Goal: Task Accomplishment & Management: Use online tool/utility

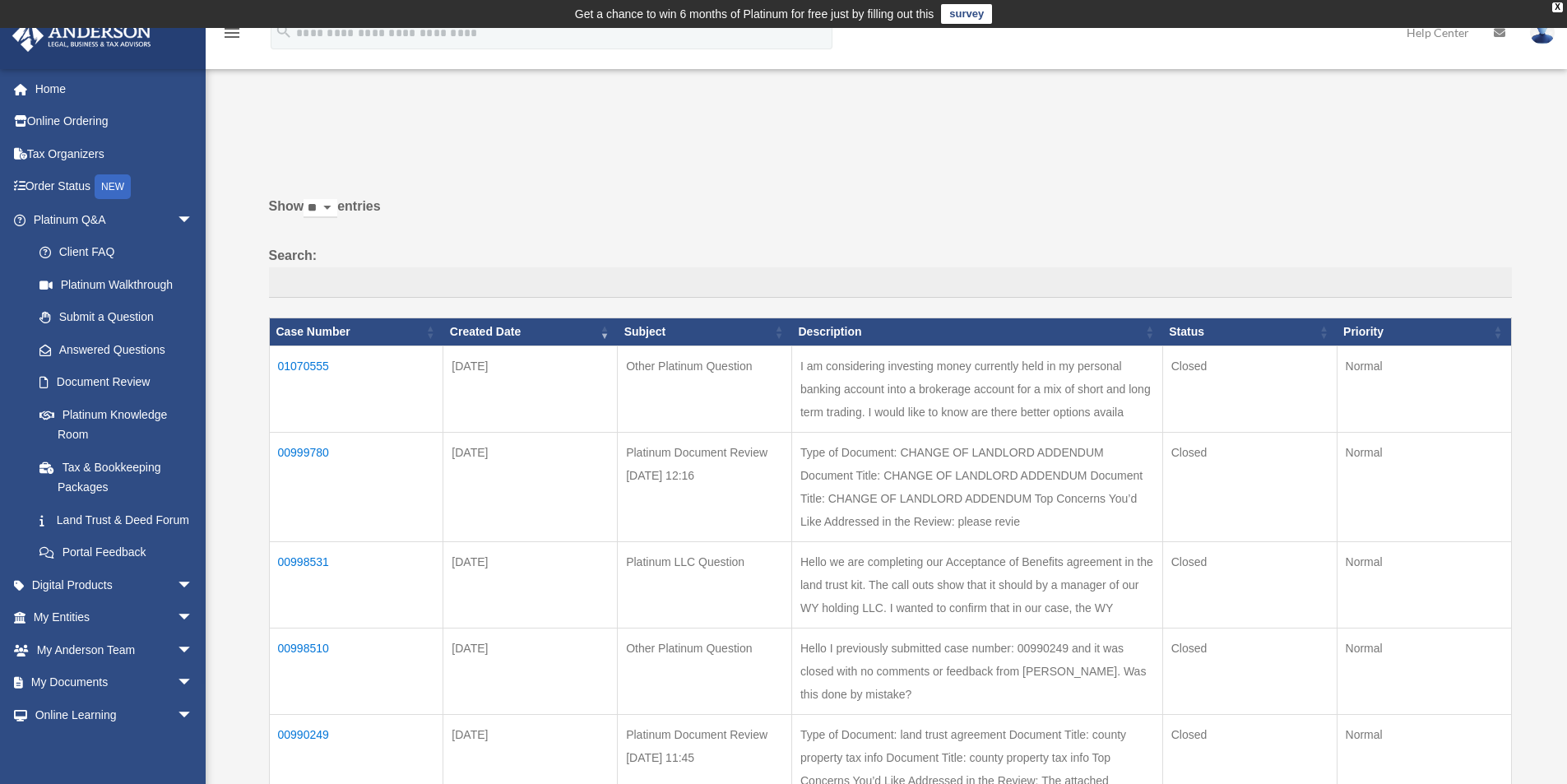
click at [316, 367] on td "01070555" at bounding box center [356, 388] width 174 height 86
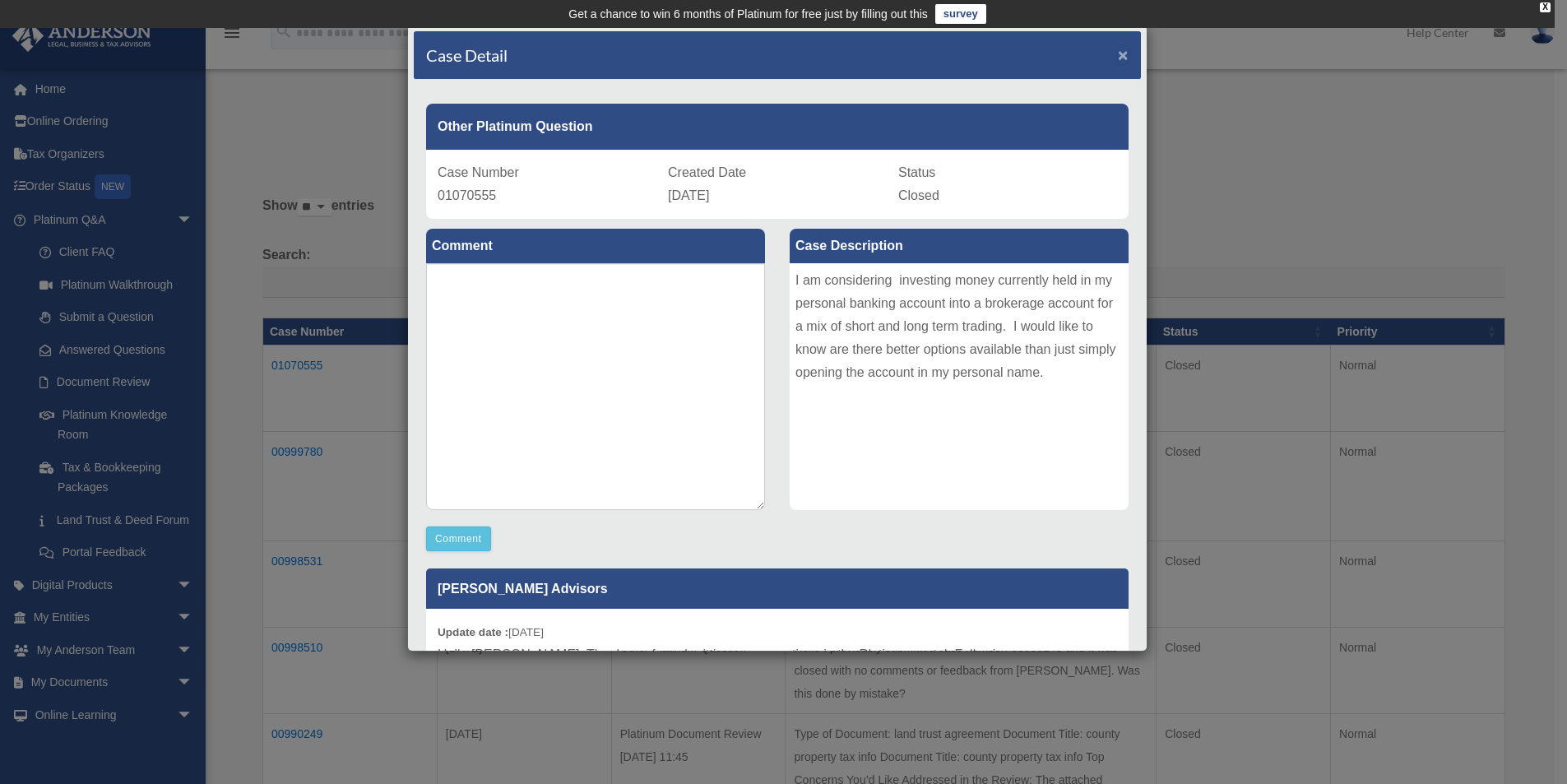
click at [1118, 56] on span "×" at bounding box center [1123, 54] width 11 height 19
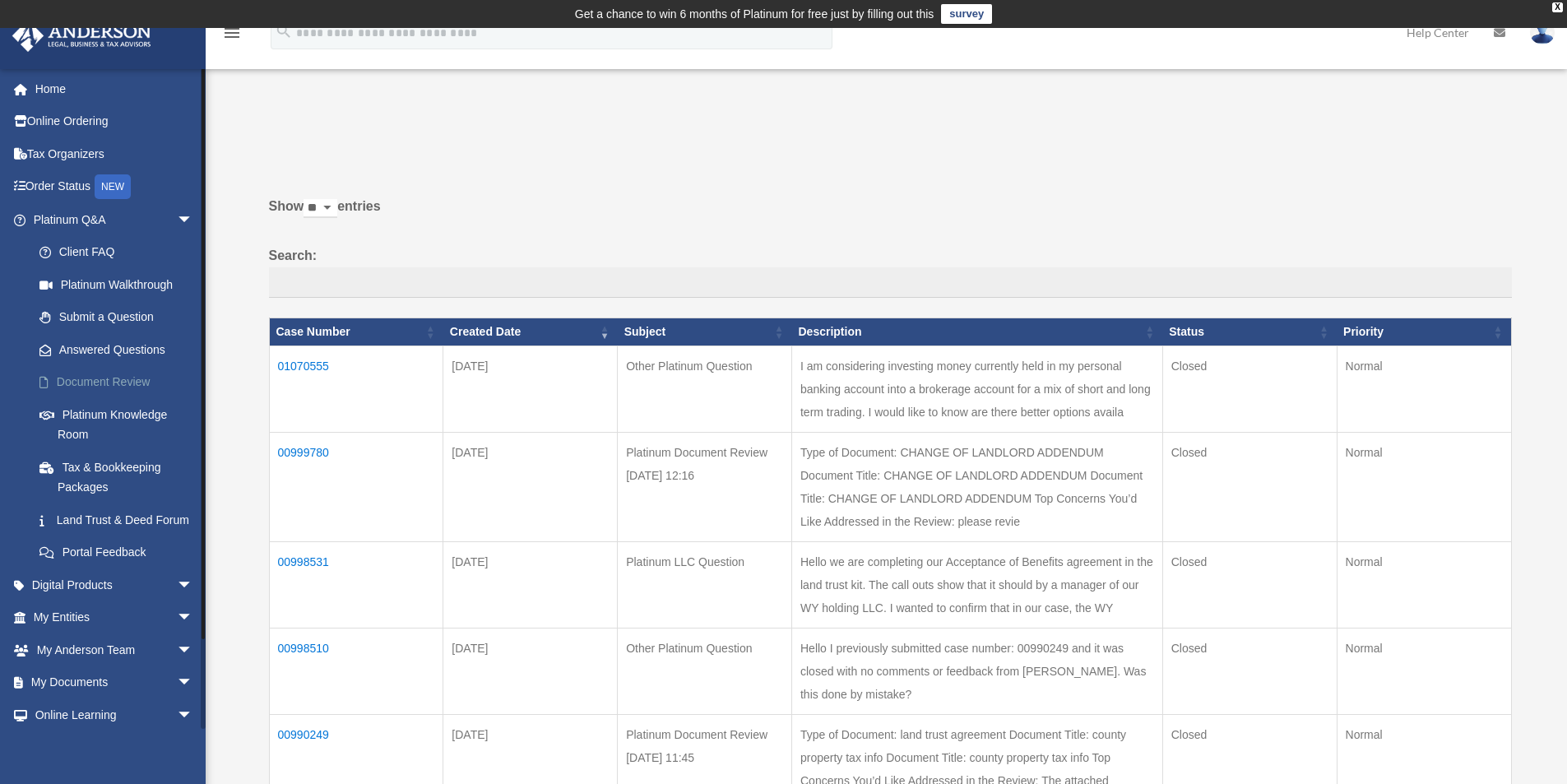
click at [104, 374] on link "Document Review" at bounding box center [120, 382] width 195 height 33
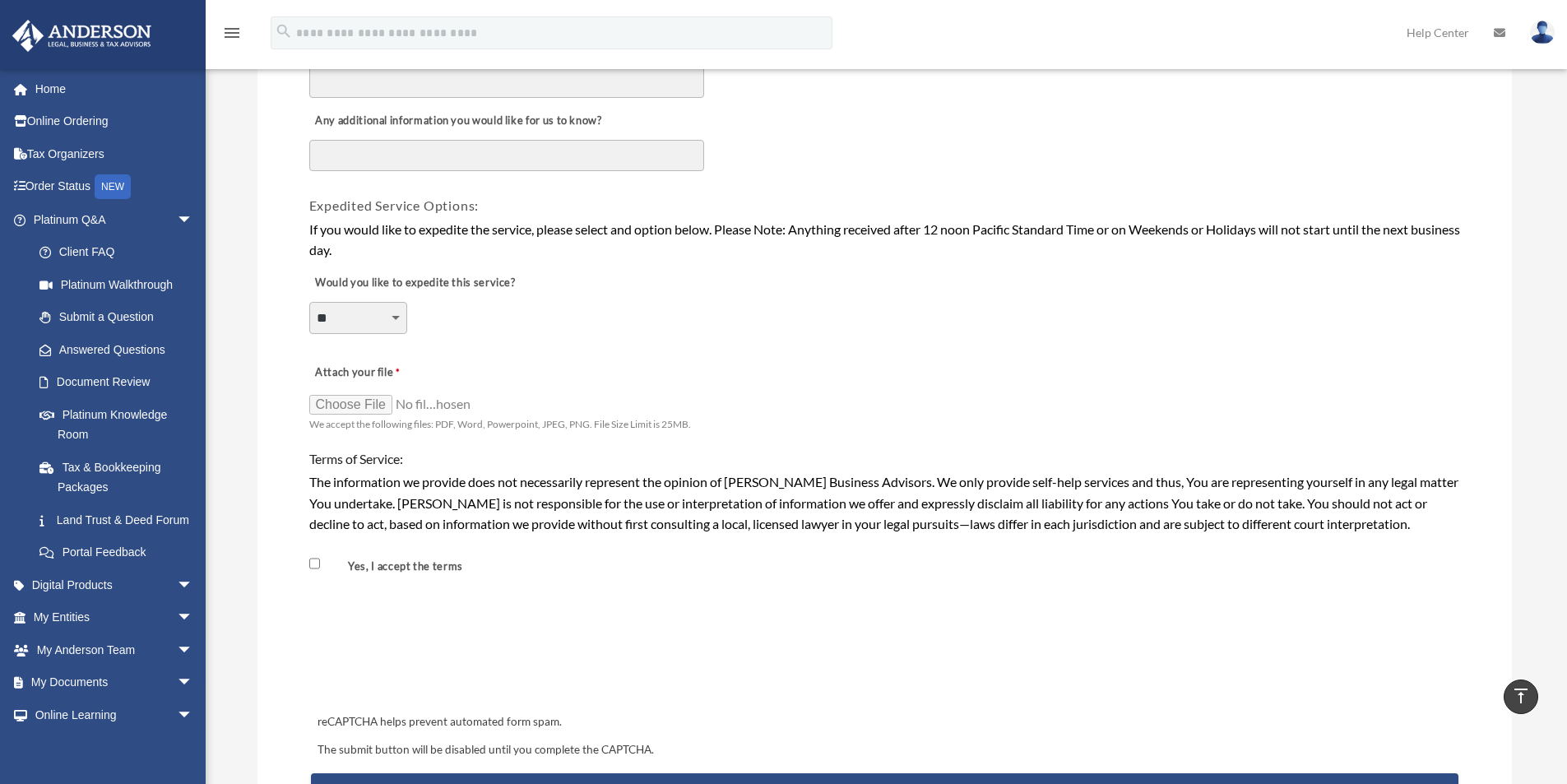
scroll to position [1069, 0]
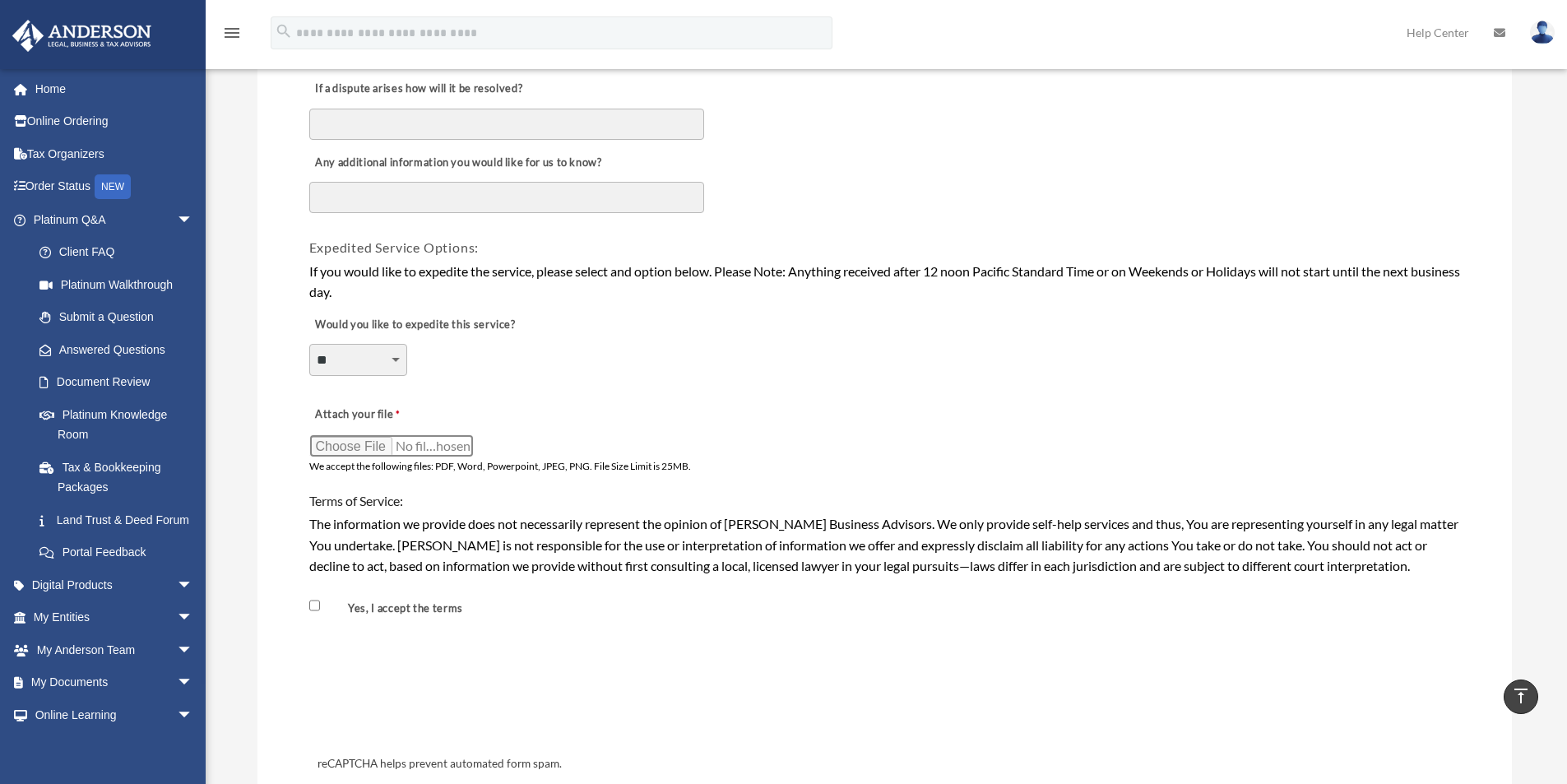
click at [359, 444] on input "Attach your file" at bounding box center [391, 445] width 165 height 23
